Goal: Check status

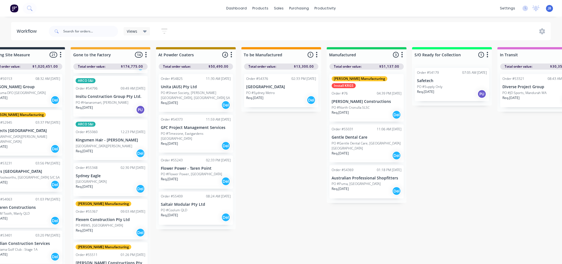
scroll to position [0, 283]
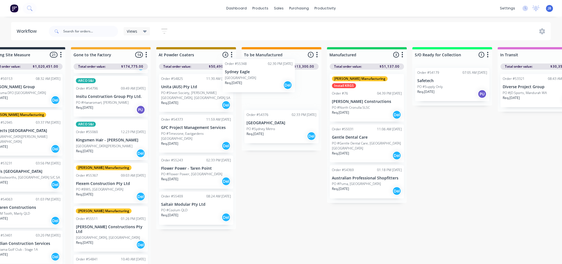
drag, startPoint x: 99, startPoint y: 168, endPoint x: 254, endPoint y: 79, distance: 178.7
click at [254, 79] on div "Submitted 7 Status colour #273444 hex #273444 Save Cancel Summaries Total order…" at bounding box center [336, 157] width 1247 height 220
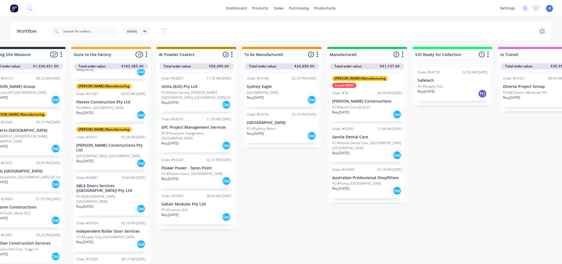
scroll to position [1, 282]
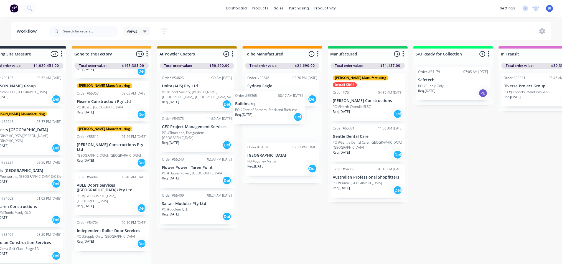
drag, startPoint x: 115, startPoint y: 257, endPoint x: 280, endPoint y: 108, distance: 222.7
click at [278, 109] on div "Submitted 7 Status colour #273444 hex #273444 Save Cancel Summaries Total order…" at bounding box center [337, 156] width 1247 height 220
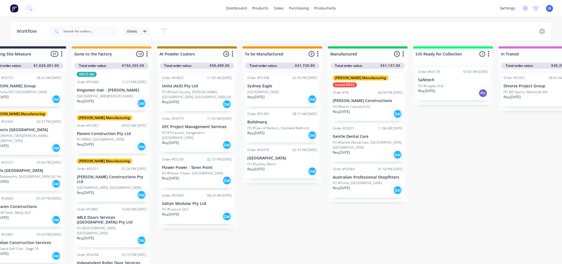
scroll to position [304, 0]
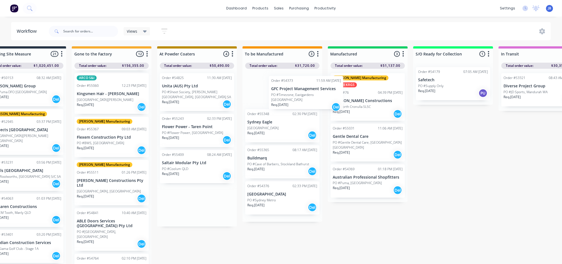
drag, startPoint x: 192, startPoint y: 138, endPoint x: 294, endPoint y: 100, distance: 108.8
click at [294, 100] on div "Submitted 7 Status colour #273444 hex #273444 Save Cancel Summaries Total order…" at bounding box center [337, 156] width 1247 height 220
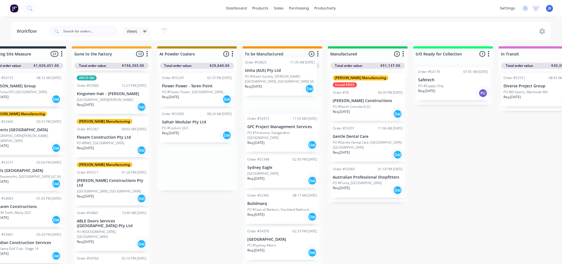
drag, startPoint x: 209, startPoint y: 95, endPoint x: 313, endPoint y: 73, distance: 106.1
click at [313, 73] on div "Submitted 7 Status colour #273444 hex #273444 Save Cancel Summaries Total order…" at bounding box center [337, 156] width 1247 height 220
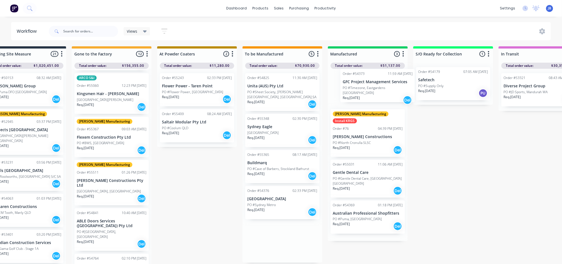
drag, startPoint x: 260, startPoint y: 135, endPoint x: 357, endPoint y: 87, distance: 108.1
click at [357, 87] on div "Submitted 7 Status colour #273444 hex #273444 Save Cancel Summaries Total order…" at bounding box center [337, 156] width 1247 height 220
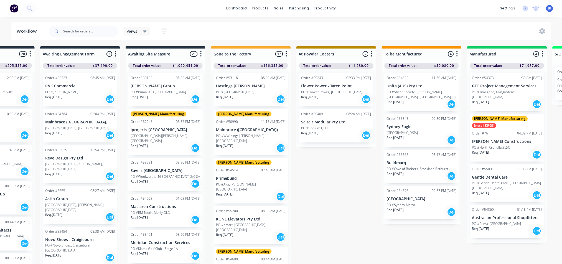
scroll to position [1, 85]
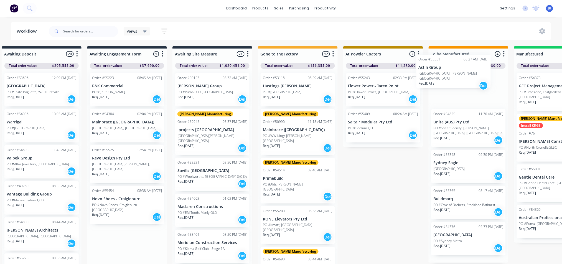
drag, startPoint x: 118, startPoint y: 195, endPoint x: 439, endPoint y: 65, distance: 345.4
click at [439, 65] on div "Submitted 7 Status colour #273444 hex #273444 Save Cancel Summaries Total order…" at bounding box center [523, 156] width 1247 height 220
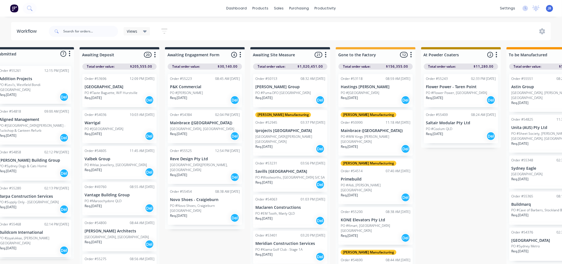
scroll to position [0, 0]
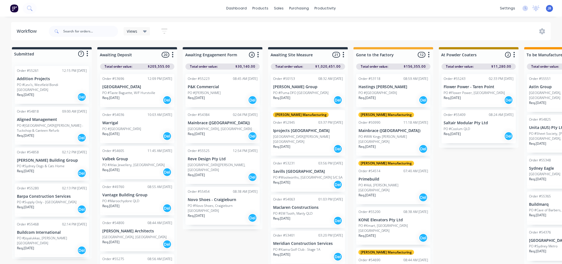
click at [40, 246] on div "Req. [DATE] Del" at bounding box center [52, 250] width 70 height 9
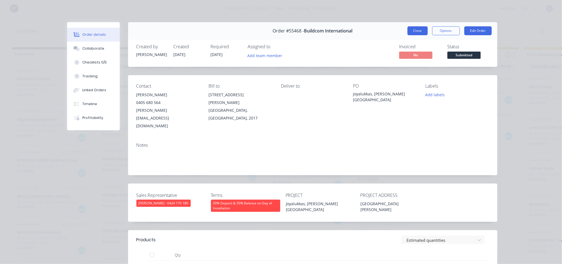
click at [416, 28] on button "Close" at bounding box center [418, 30] width 20 height 9
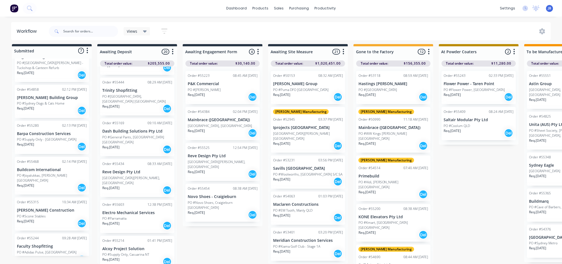
scroll to position [517, 0]
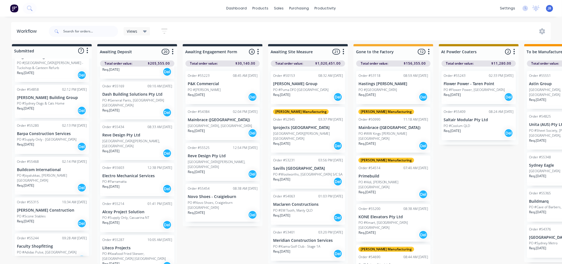
click at [138, 179] on div "PO #Parramatta" at bounding box center [137, 181] width 70 height 5
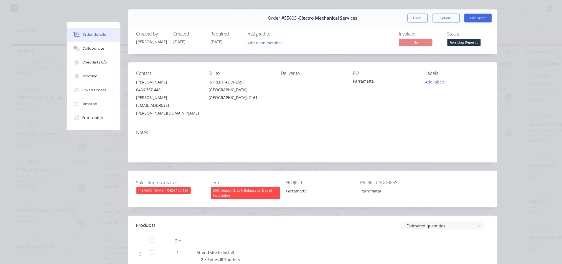
scroll to position [0, 0]
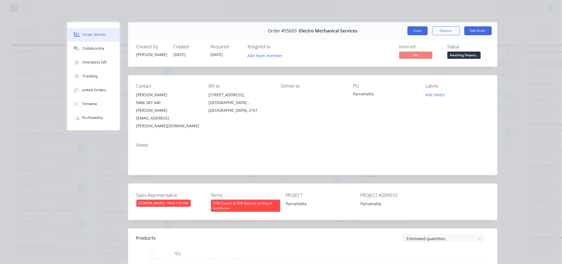
click at [416, 31] on button "Close" at bounding box center [418, 30] width 20 height 9
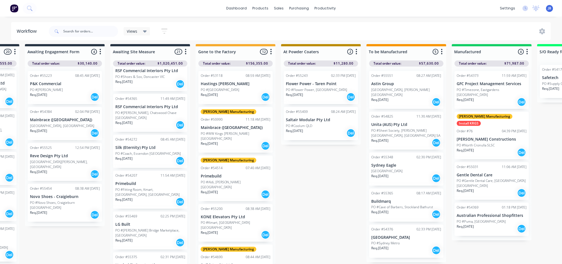
scroll to position [481, 0]
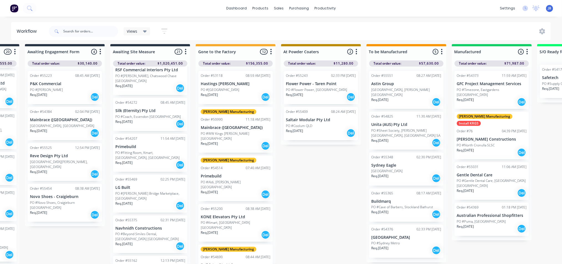
click at [151, 201] on div "Req. [DATE] Del" at bounding box center [150, 205] width 70 height 9
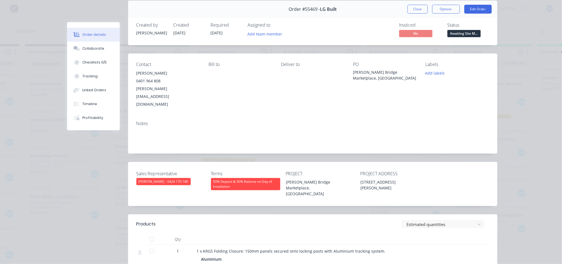
scroll to position [0, 0]
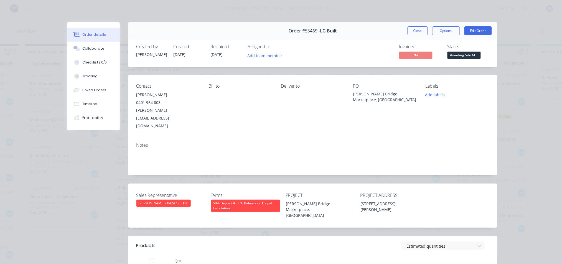
click at [469, 58] on span "Awaiting Site M..." at bounding box center [464, 55] width 33 height 7
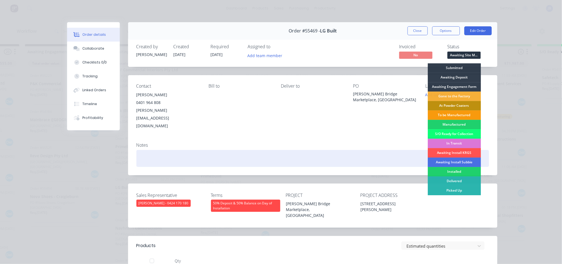
click at [444, 143] on div "In Transit" at bounding box center [454, 143] width 53 height 9
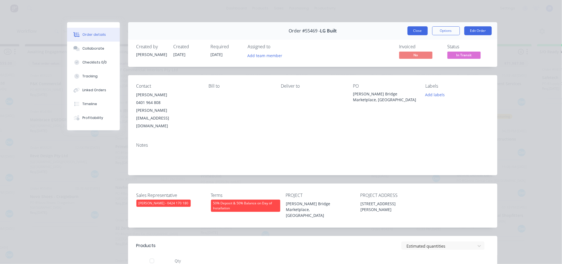
click at [420, 29] on button "Close" at bounding box center [418, 30] width 20 height 9
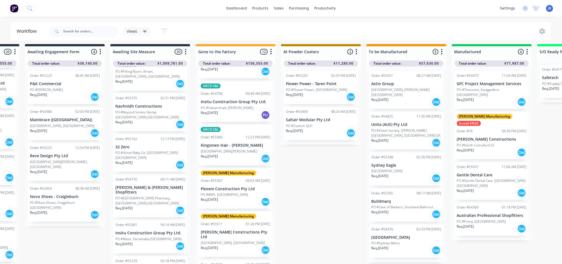
scroll to position [304, 0]
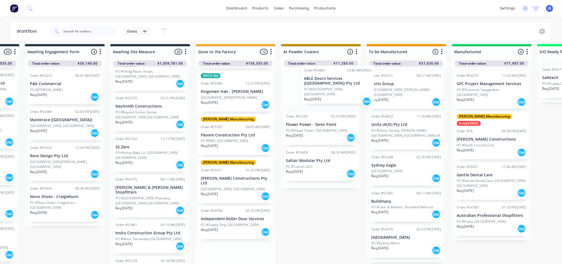
drag, startPoint x: 232, startPoint y: 202, endPoint x: 345, endPoint y: 81, distance: 165.6
click at [345, 81] on div "Submitted 7 Status colour #273444 hex #273444 Save Cancel Summaries Total order…" at bounding box center [461, 154] width 1247 height 220
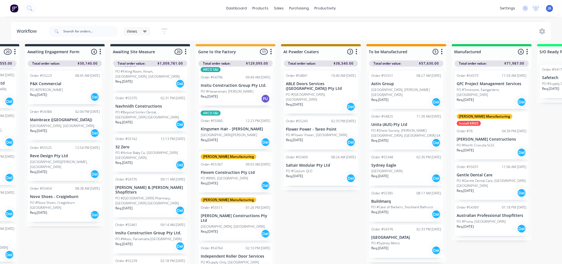
click at [326, 102] on div "Req. [DATE] Del" at bounding box center [321, 106] width 70 height 9
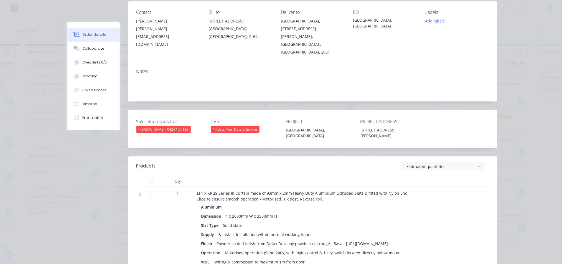
scroll to position [0, 0]
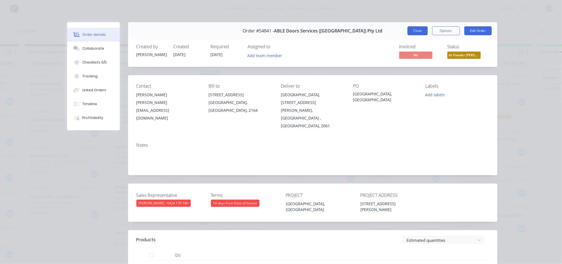
click at [418, 32] on button "Close" at bounding box center [418, 30] width 20 height 9
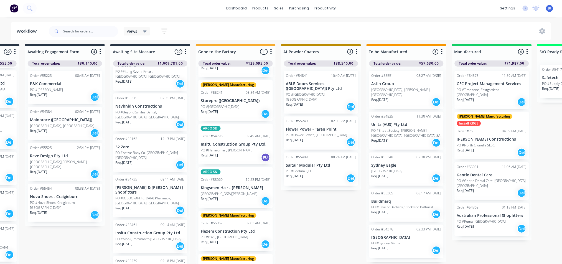
scroll to position [263, 0]
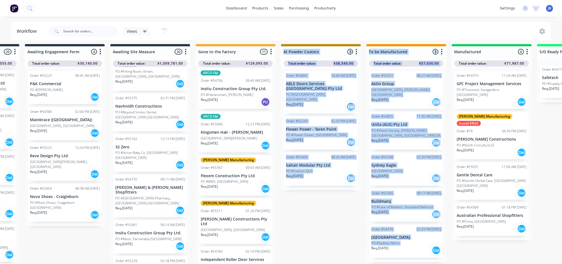
drag, startPoint x: 306, startPoint y: 264, endPoint x: 342, endPoint y: 254, distance: 37.3
click at [339, 258] on div "Submitted 7 Status colour #273444 hex #273444 Save Cancel Summaries Total order…" at bounding box center [461, 154] width 1247 height 220
click at [343, 240] on div "Submitted 7 Status colour #273444 hex #273444 Save Cancel Summaries Total order…" at bounding box center [461, 154] width 1247 height 220
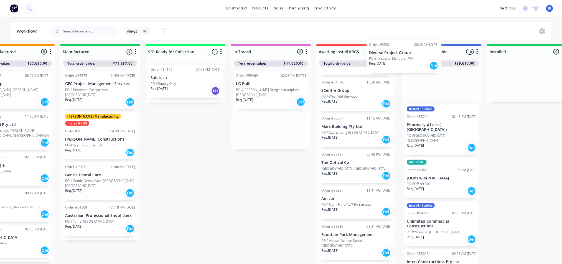
scroll to position [1, 552]
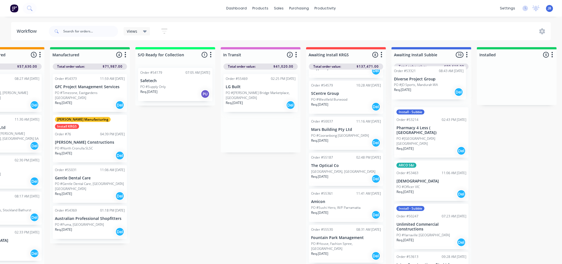
drag, startPoint x: 269, startPoint y: 129, endPoint x: 431, endPoint y: 93, distance: 165.9
click at [431, 93] on div "Submitted 7 Status colour #273444 hex #273444 Save Cancel Summaries Total order…" at bounding box center [59, 157] width 1247 height 220
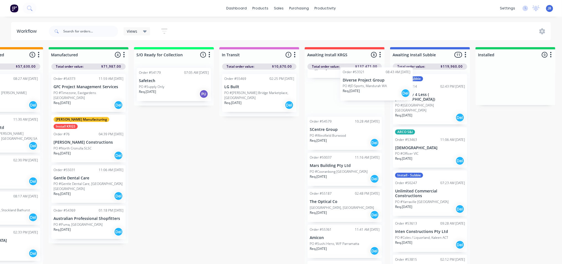
scroll to position [0, 562]
drag, startPoint x: 403, startPoint y: 92, endPoint x: 333, endPoint y: 83, distance: 70.4
click at [333, 84] on div "Submitted 7 Status colour #273444 hex #273444 Save Cancel Summaries Total order…" at bounding box center [57, 157] width 1247 height 220
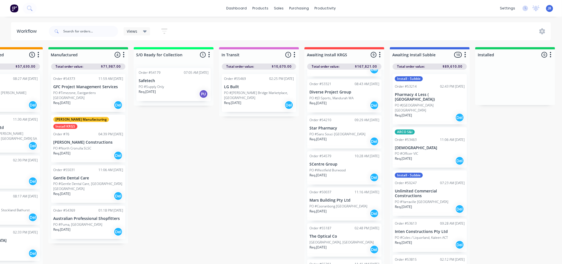
scroll to position [38, 0]
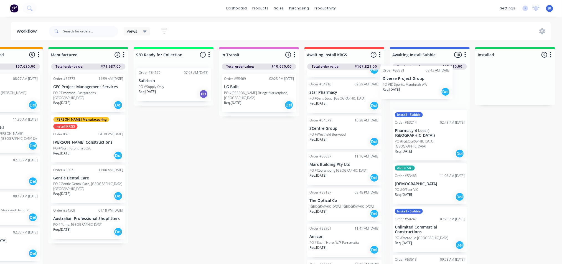
drag, startPoint x: 323, startPoint y: 93, endPoint x: 400, endPoint y: 82, distance: 77.7
click at [400, 82] on div "Submitted 7 Status colour #273444 hex #273444 Save Cancel Summaries Total order…" at bounding box center [57, 157] width 1247 height 220
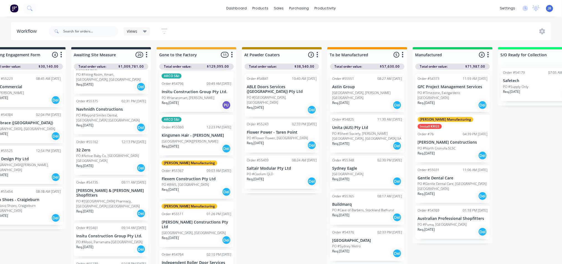
scroll to position [0, 197]
drag, startPoint x: 197, startPoint y: 186, endPoint x: 200, endPoint y: 49, distance: 137.0
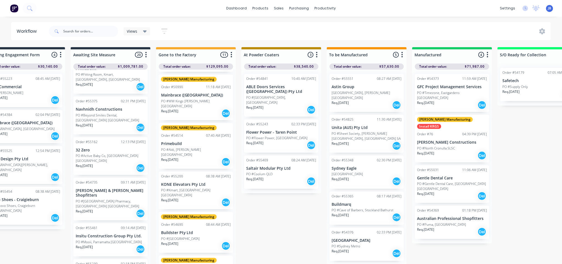
scroll to position [0, 0]
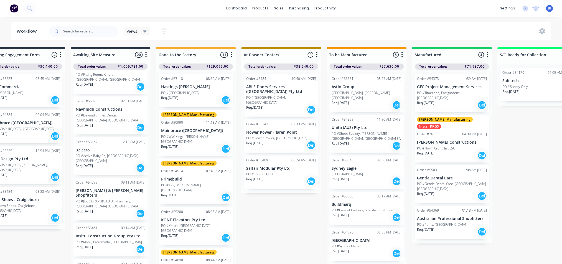
click at [203, 95] on div "Req. [DATE] Del" at bounding box center [196, 99] width 70 height 9
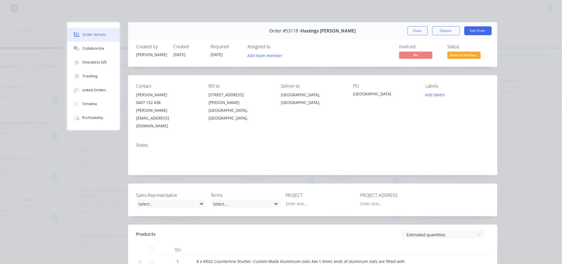
click at [416, 27] on button "Close" at bounding box center [418, 30] width 20 height 9
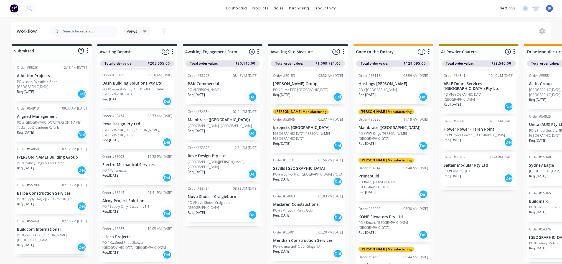
scroll to position [60, 0]
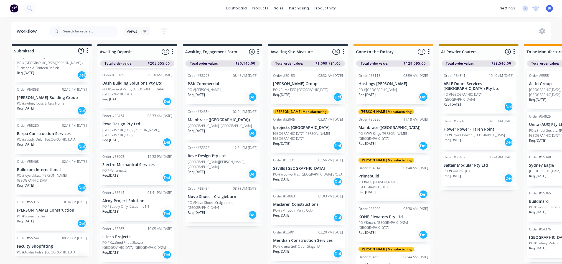
click at [135, 224] on div "Order #55287 10:05 AM [DATE] Liteco Projects PO #Kwafood Fried Skewer, [GEOGRAP…" at bounding box center [137, 243] width 74 height 38
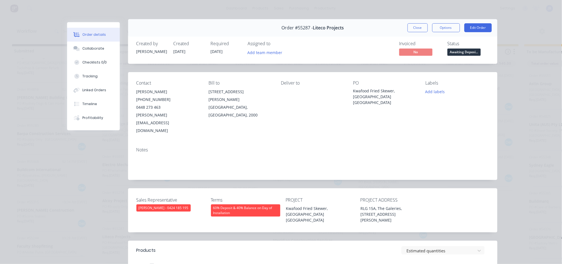
scroll to position [0, 0]
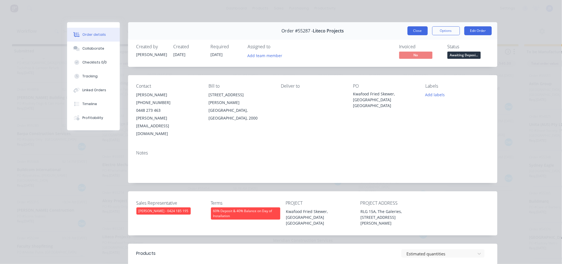
click at [415, 35] on button "Close" at bounding box center [418, 30] width 20 height 9
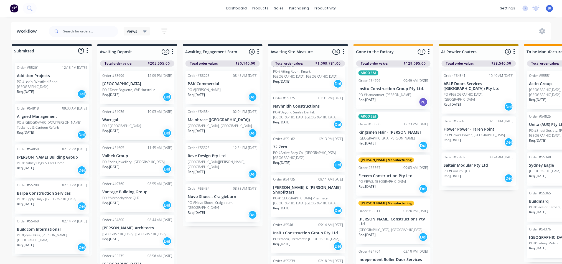
scroll to position [189, 0]
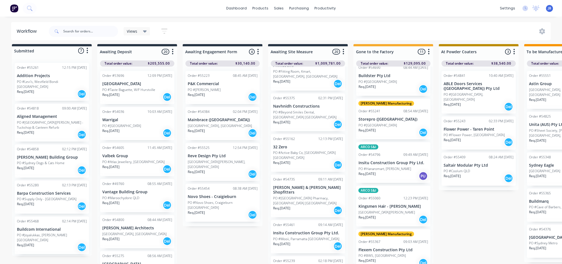
click at [396, 128] on div "Req. [DATE] Del" at bounding box center [394, 132] width 70 height 9
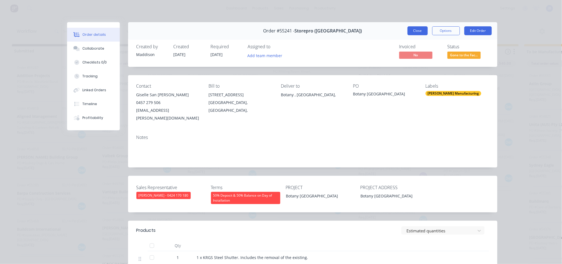
click at [411, 32] on button "Close" at bounding box center [418, 30] width 20 height 9
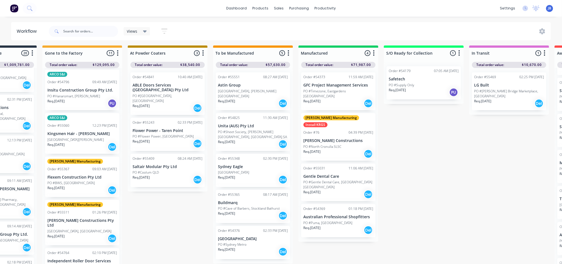
scroll to position [0, 311]
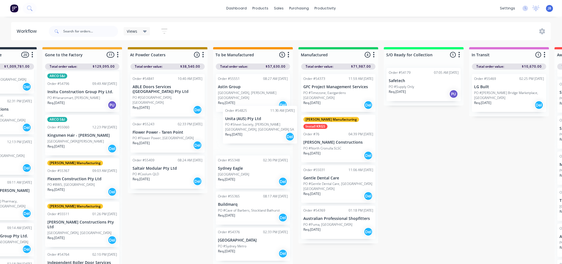
drag, startPoint x: 265, startPoint y: 130, endPoint x: 273, endPoint y: 126, distance: 9.6
click at [273, 126] on div "Order #55551 08:27 AM [DATE] Astin Group [GEOGRAPHIC_DATA], [PERSON_NAME][GEOGR…" at bounding box center [253, 168] width 80 height 197
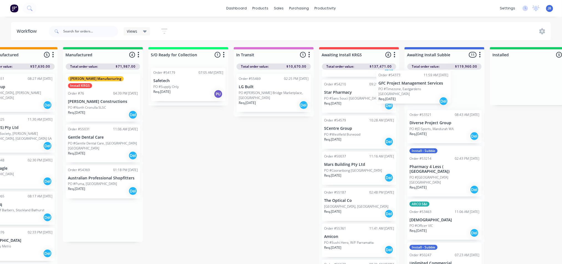
scroll to position [0, 0]
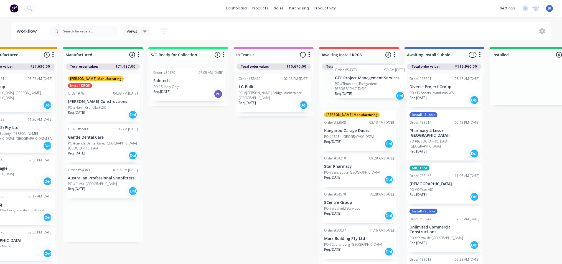
drag, startPoint x: 314, startPoint y: 94, endPoint x: 347, endPoint y: 85, distance: 34.2
click at [347, 85] on div "Submitted 7 Status colour #273444 hex #273444 Save Cancel Summaries Total order…" at bounding box center [72, 157] width 1247 height 220
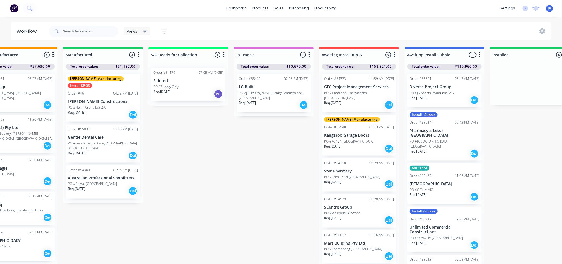
scroll to position [0, 547]
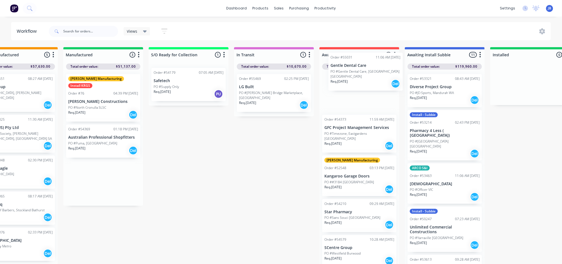
drag, startPoint x: 79, startPoint y: 142, endPoint x: 344, endPoint y: 85, distance: 270.8
click at [344, 85] on div "Submitted 7 Status colour #273444 hex #273444 Save Cancel Summaries Total order…" at bounding box center [72, 157] width 1247 height 220
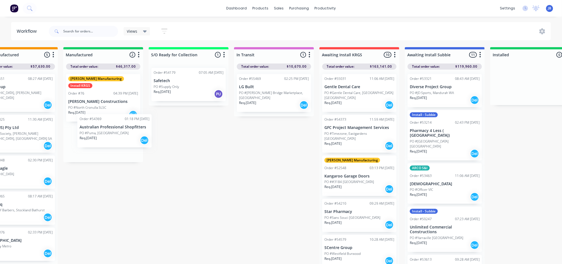
scroll to position [0, 545]
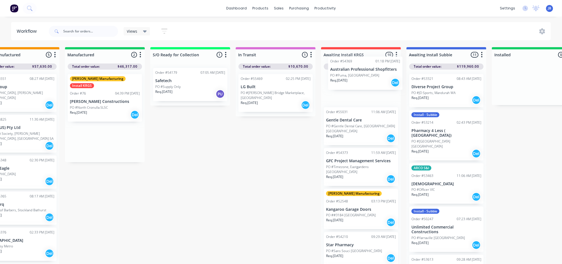
drag, startPoint x: 98, startPoint y: 135, endPoint x: 362, endPoint y: 74, distance: 270.9
click at [362, 74] on div "Submitted 7 Status colour #273444 hex #273444 Save Cancel Summaries Total order…" at bounding box center [74, 157] width 1247 height 220
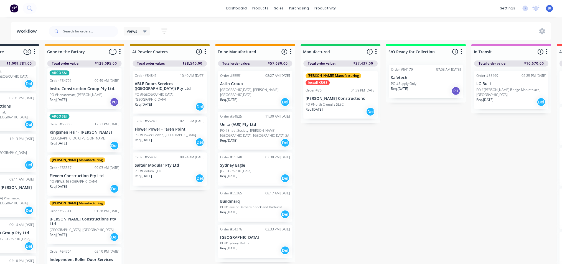
scroll to position [0, 309]
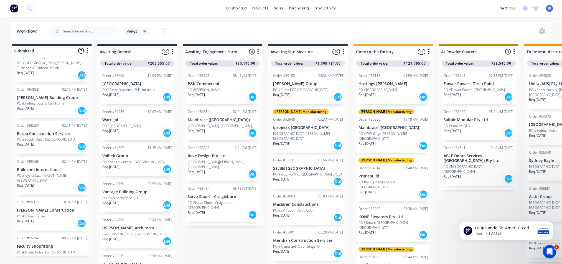
scroll to position [8, 0]
click at [50, 183] on div "Req. [DATE] Del" at bounding box center [52, 187] width 70 height 9
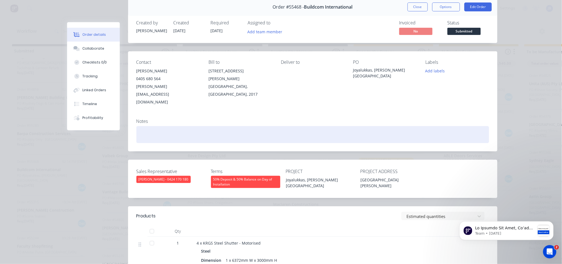
scroll to position [0, 0]
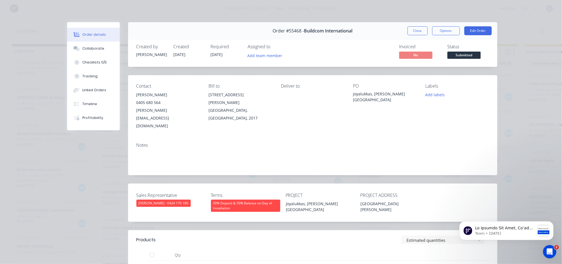
click at [413, 35] on div "Order #55468 - Buildcom International Close Options Edit Order" at bounding box center [312, 30] width 369 height 17
click at [413, 30] on button "Close" at bounding box center [418, 30] width 20 height 9
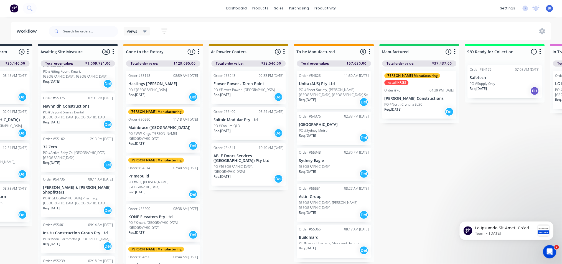
scroll to position [8, 332]
